Goal: Complete application form

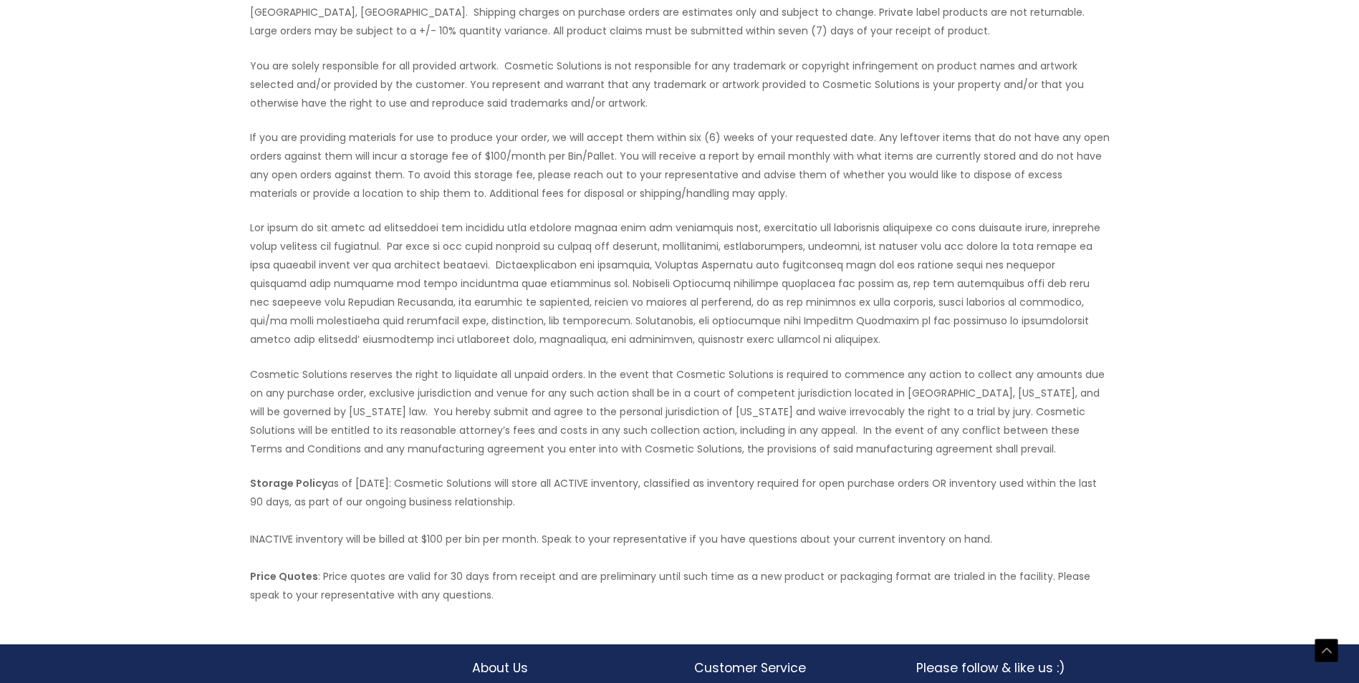
scroll to position [585, 0]
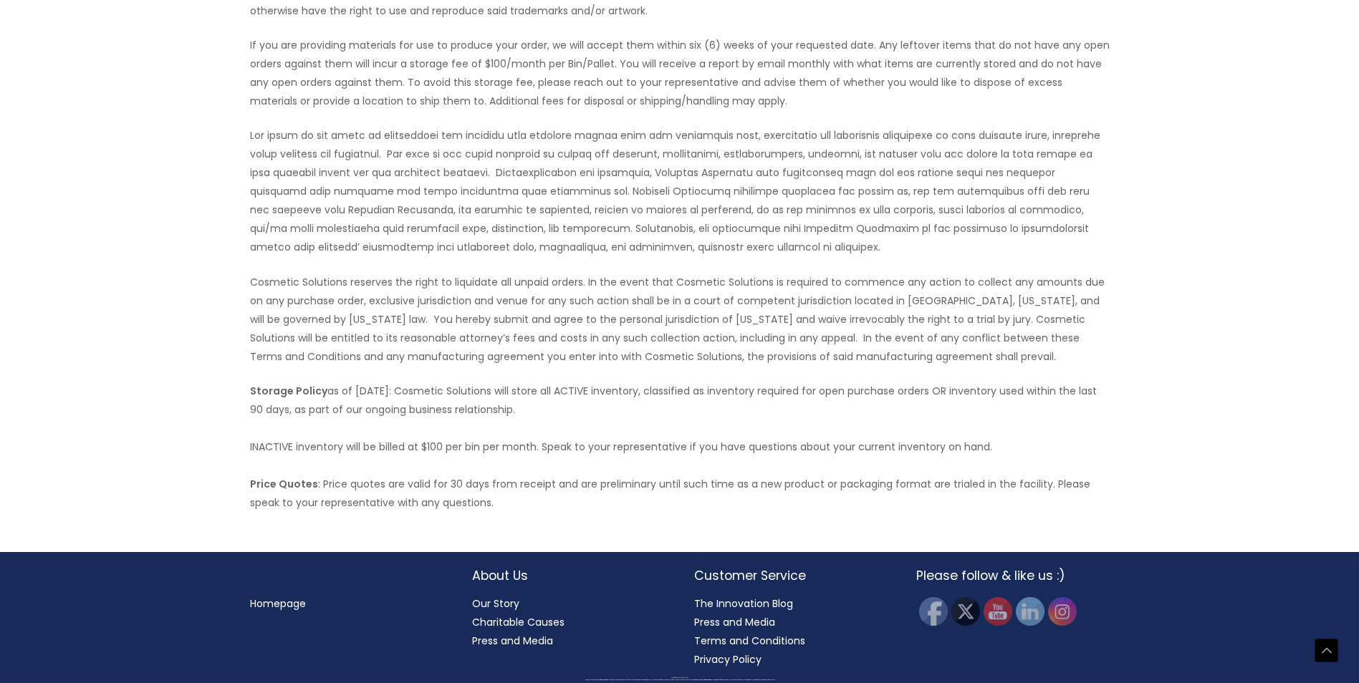
click at [500, 605] on link "Our Story" at bounding box center [495, 604] width 47 height 14
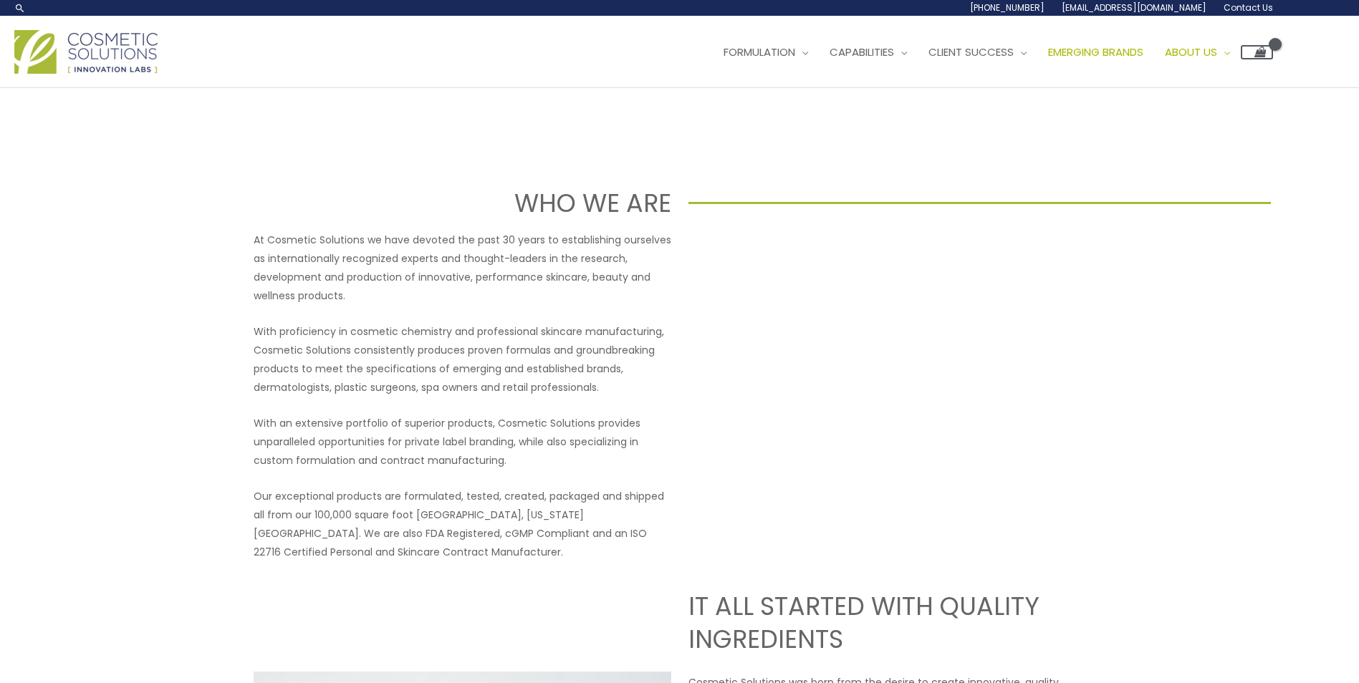
click at [1098, 45] on span "Emerging Brands" at bounding box center [1095, 51] width 95 height 15
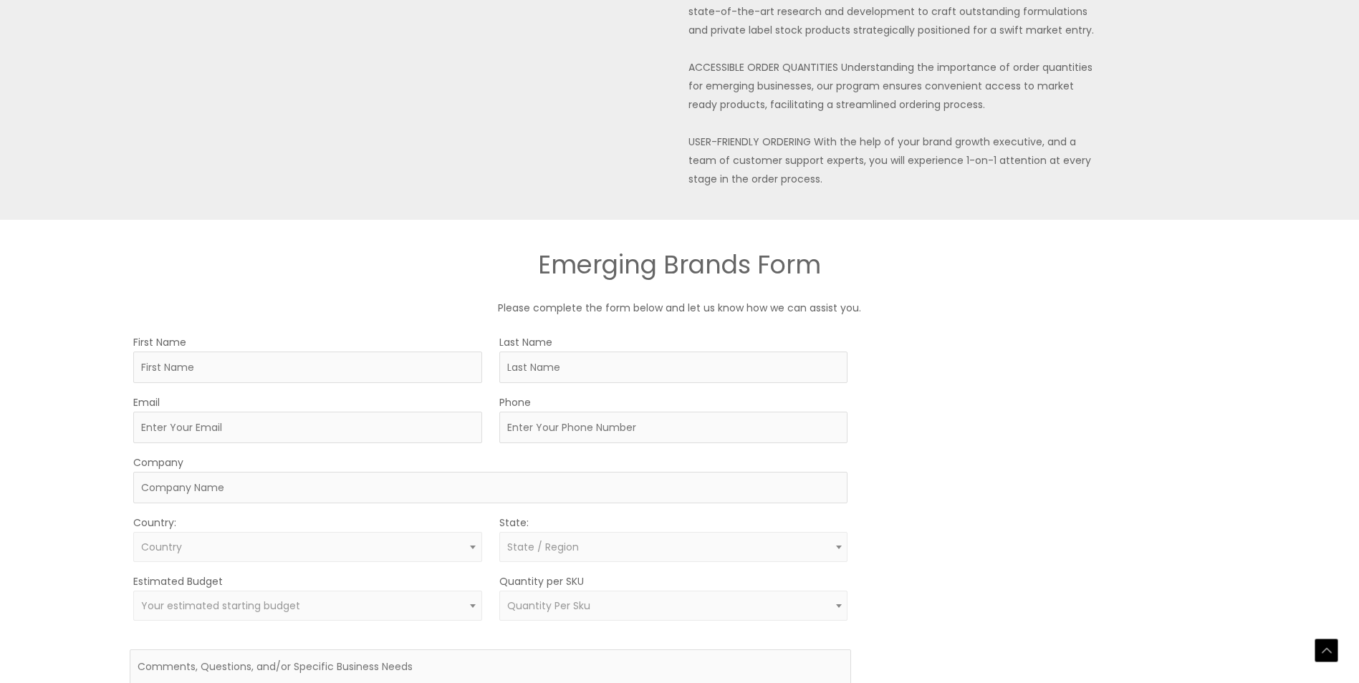
scroll to position [645, 0]
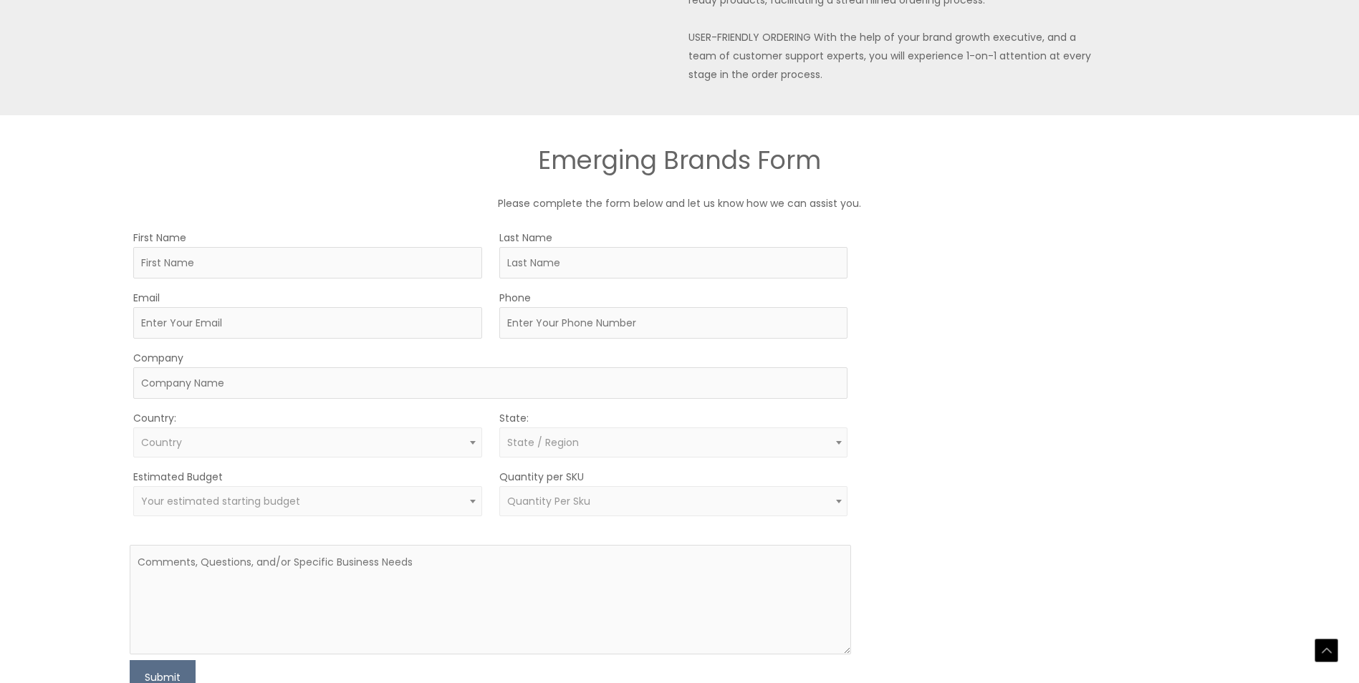
click at [388, 502] on span "Your estimated starting budget" at bounding box center [307, 502] width 332 height 14
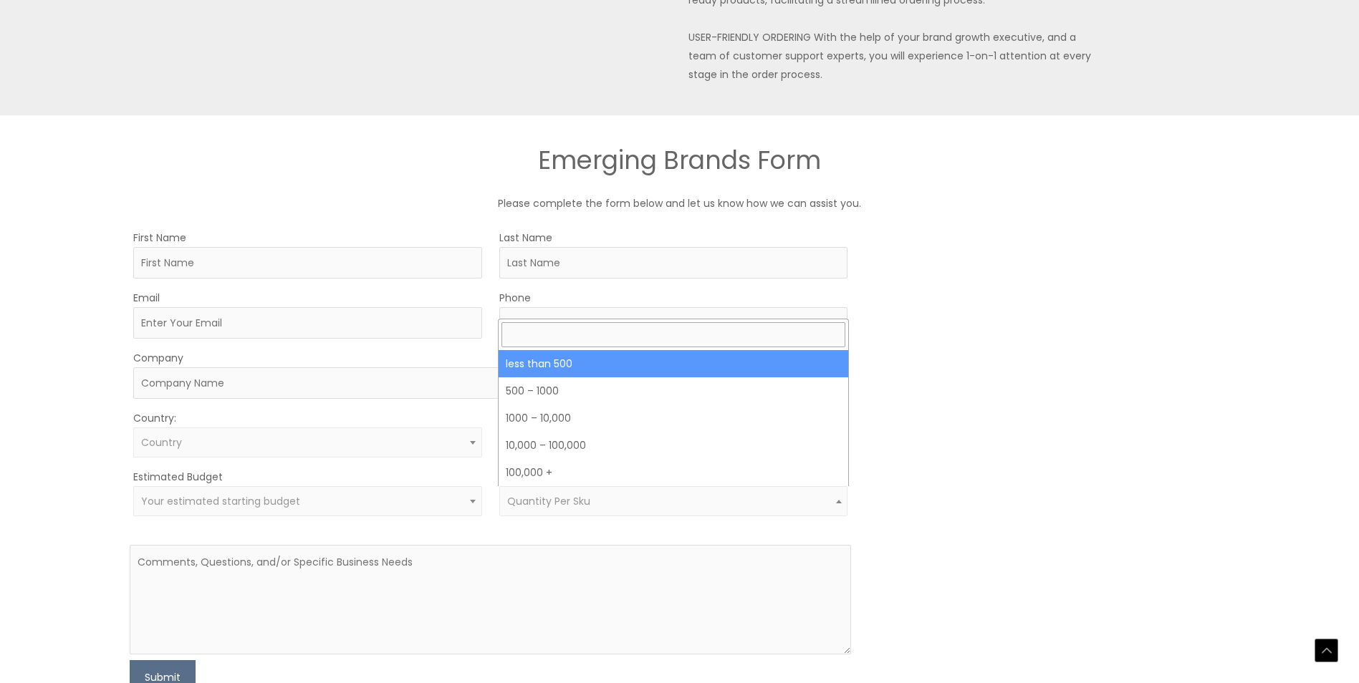
click at [517, 514] on span "Quantity Per Sku" at bounding box center [673, 501] width 349 height 30
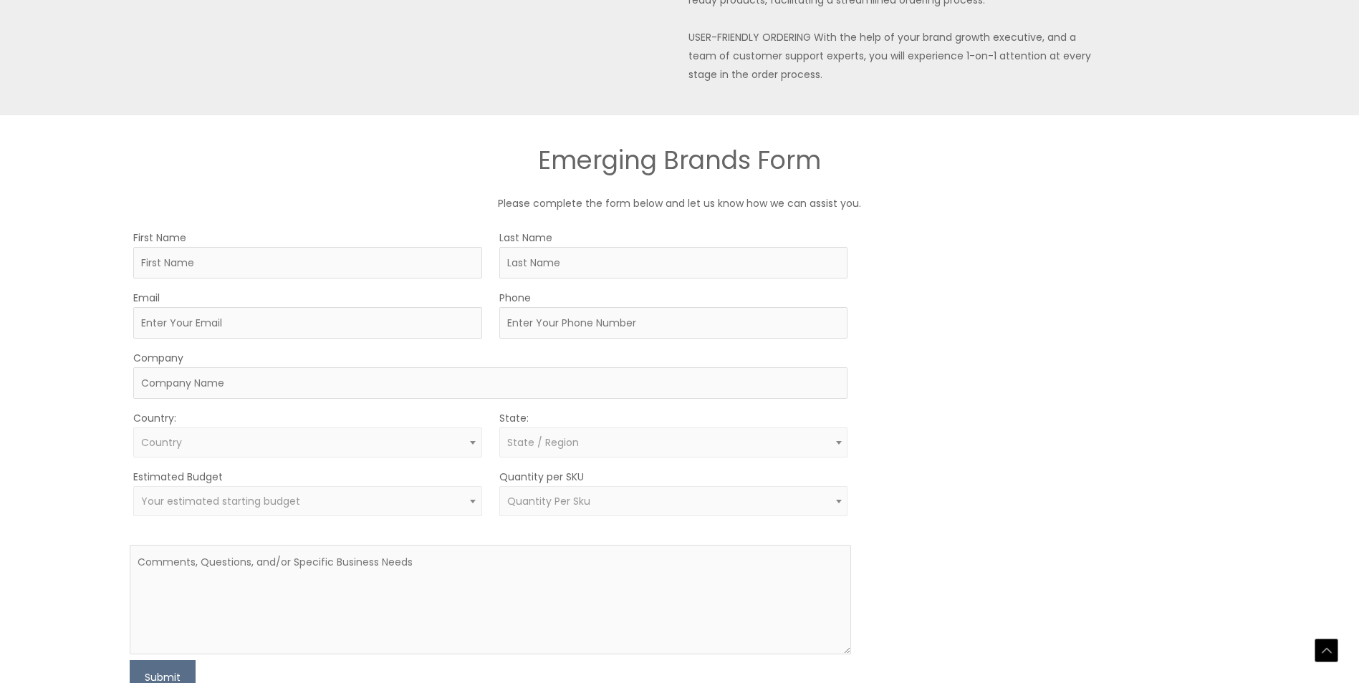
click at [544, 430] on span "State / Region" at bounding box center [673, 443] width 349 height 30
click at [540, 430] on span "State / Region" at bounding box center [673, 443] width 349 height 30
click at [378, 423] on div "Country: Select country United States Afghanistan Aland Islands Albania Algeria…" at bounding box center [307, 433] width 349 height 49
click at [376, 438] on span "Country" at bounding box center [307, 443] width 332 height 14
click at [453, 413] on div "Country: Select country United States Afghanistan Aland Islands Albania Algeria…" at bounding box center [307, 433] width 349 height 49
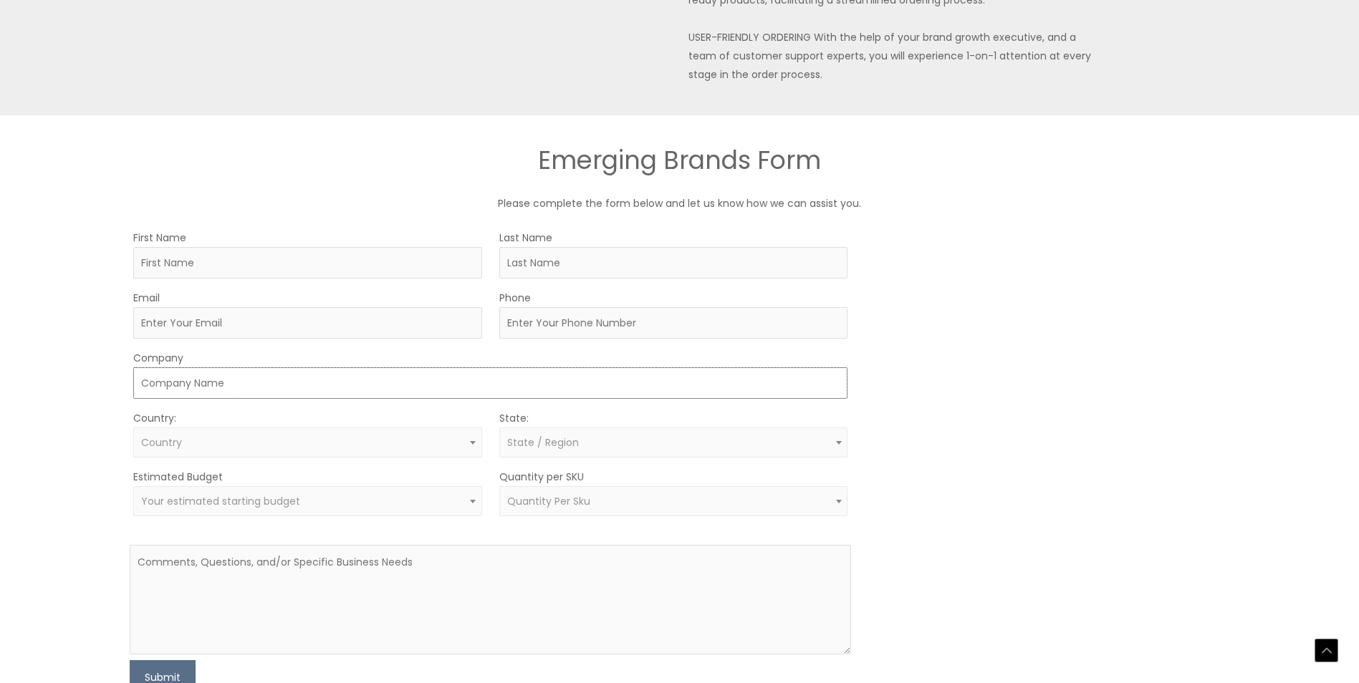
click at [479, 388] on input "Company" at bounding box center [490, 384] width 715 height 32
drag, startPoint x: 986, startPoint y: 378, endPoint x: 739, endPoint y: 365, distance: 248.2
click at [984, 377] on div "MOQ TRIGGER STEP 2 TRIGGER" at bounding box center [1048, 462] width 361 height 466
drag, startPoint x: 714, startPoint y: 368, endPoint x: 857, endPoint y: 358, distance: 143.6
click at [714, 368] on input "Company" at bounding box center [490, 384] width 715 height 32
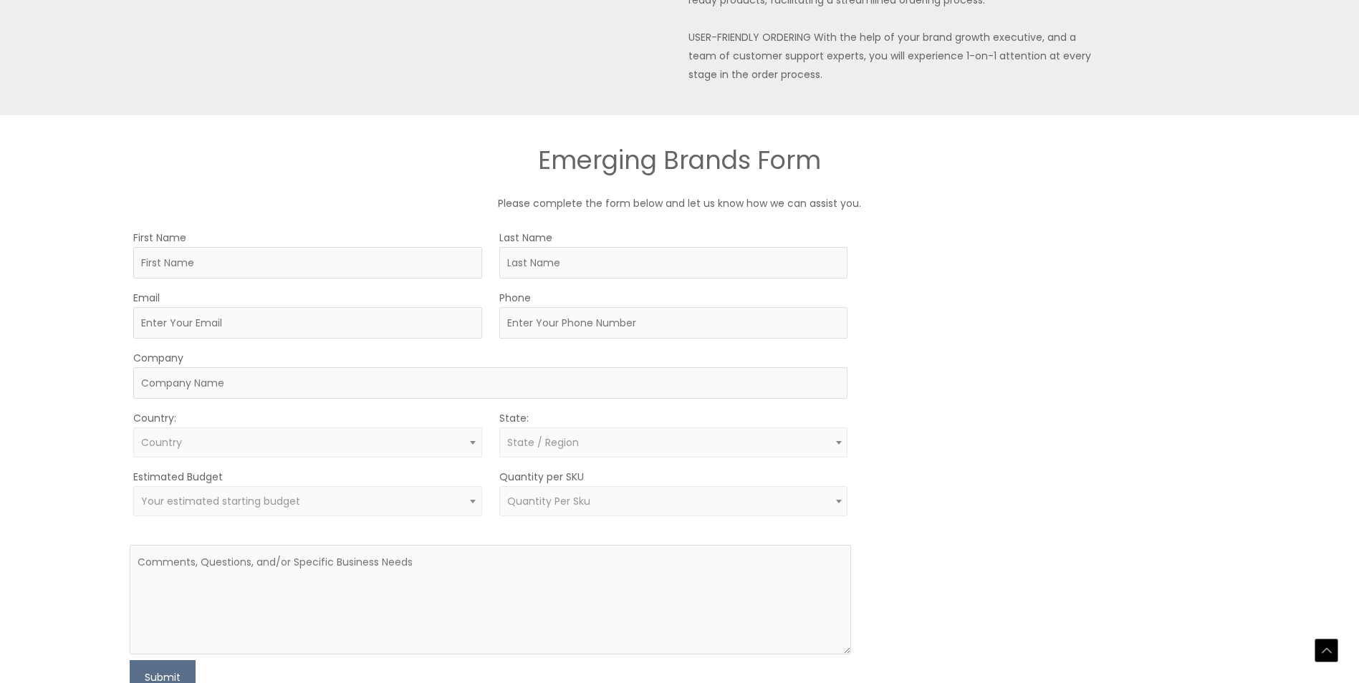
click at [954, 364] on div "MOQ TRIGGER STEP 2 TRIGGER" at bounding box center [1048, 462] width 361 height 466
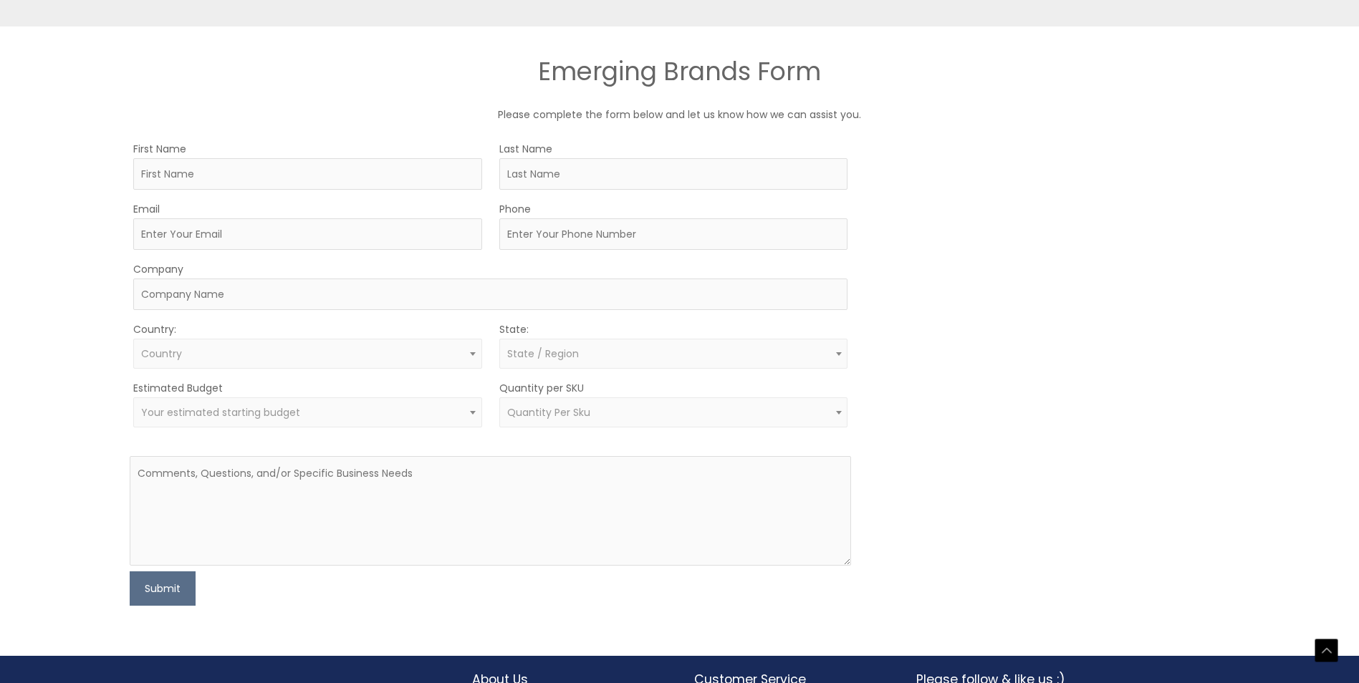
scroll to position [837, 0]
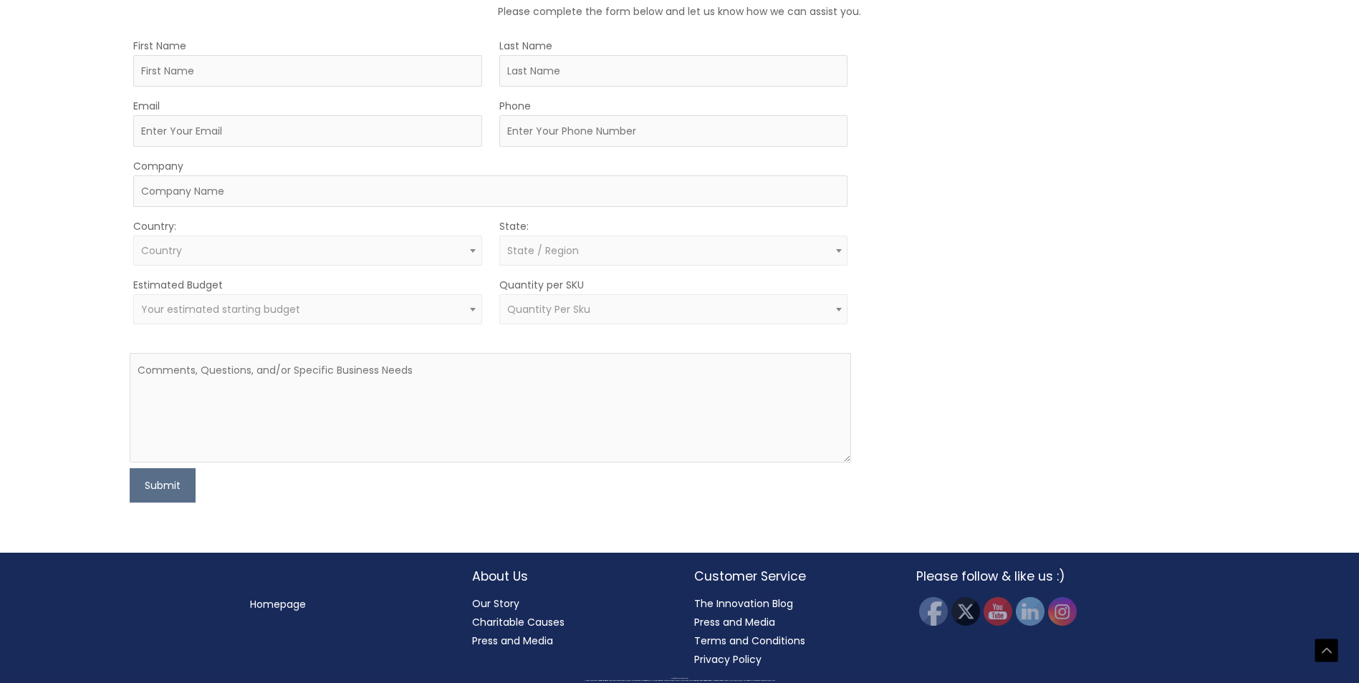
click at [524, 615] on li "Charitable Causes" at bounding box center [568, 622] width 193 height 19
click at [511, 600] on link "Our Story" at bounding box center [495, 604] width 47 height 14
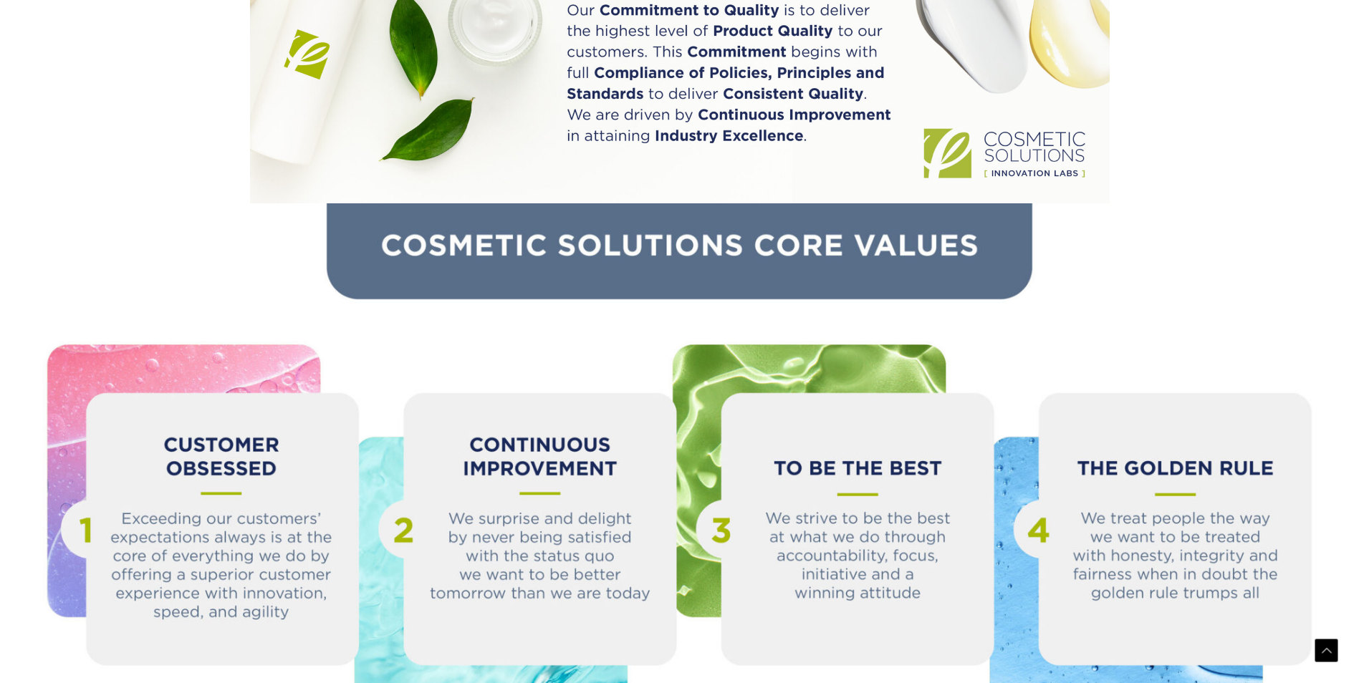
scroll to position [1290, 0]
